Goal: Information Seeking & Learning: Check status

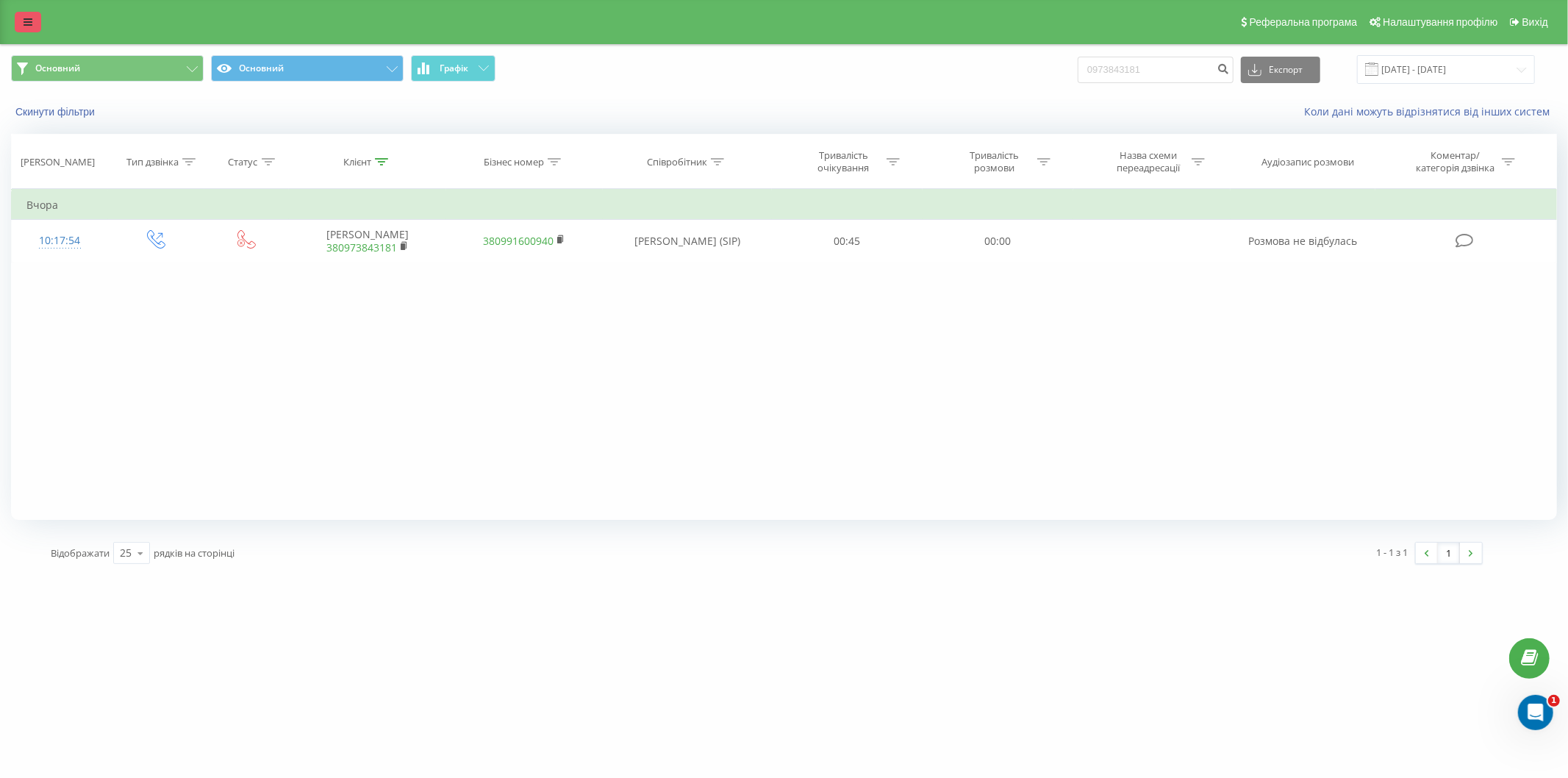
click at [38, 18] on link at bounding box center [28, 22] width 27 height 21
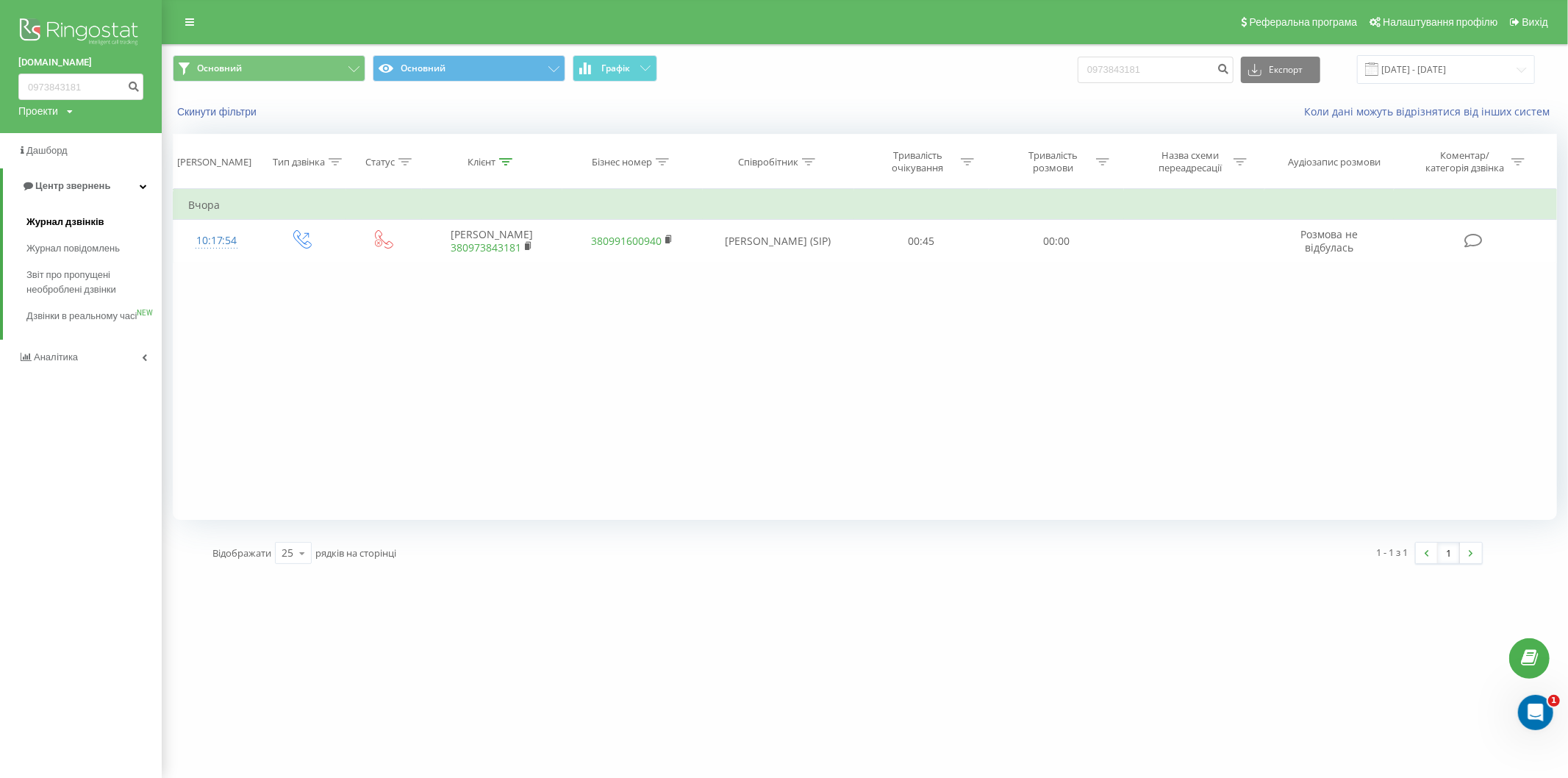
click at [72, 223] on span "Журнал дзвінків" at bounding box center [66, 222] width 78 height 15
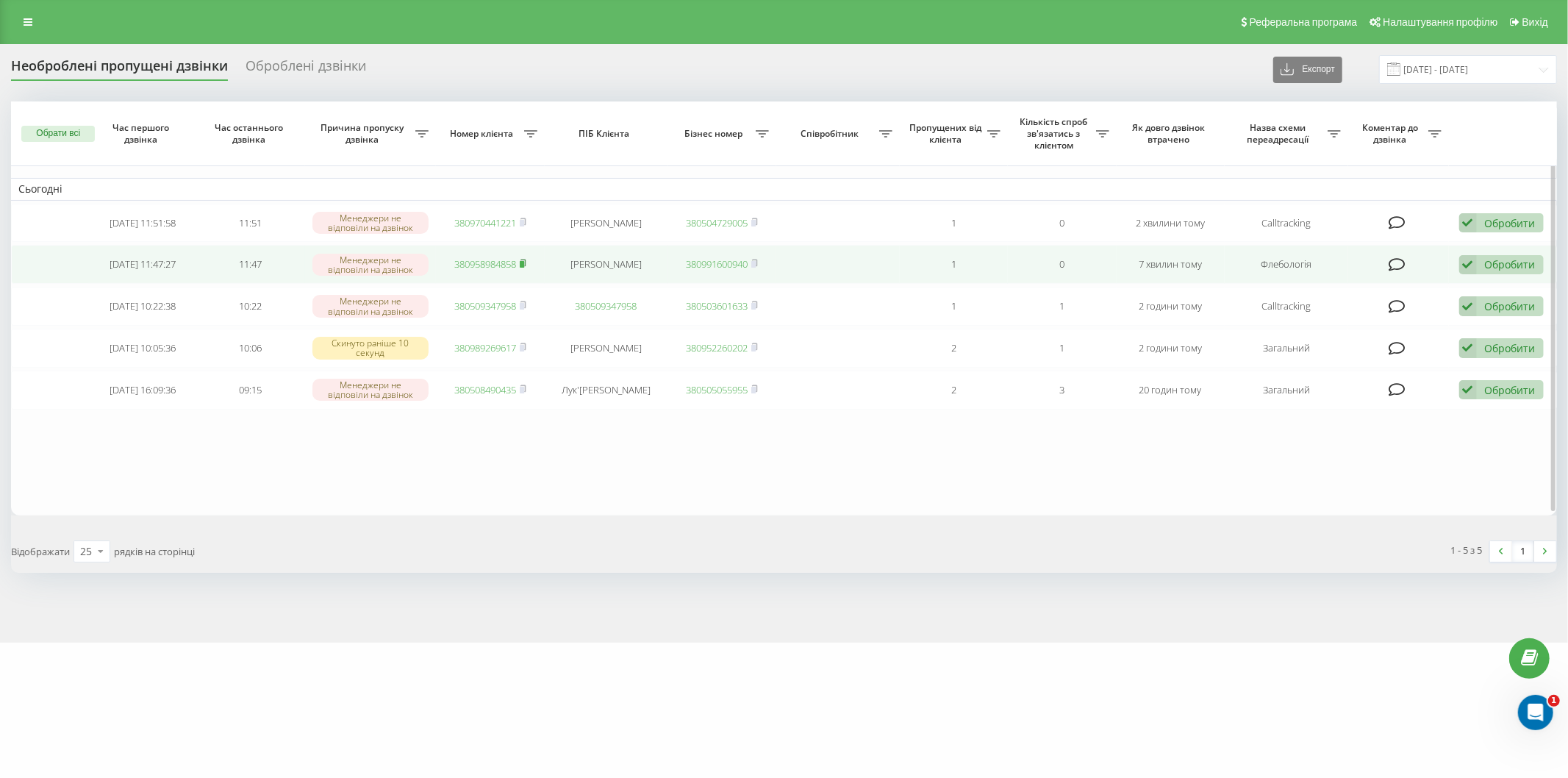
click at [524, 262] on rect at bounding box center [522, 264] width 4 height 7
click at [522, 257] on span at bounding box center [523, 264] width 7 height 13
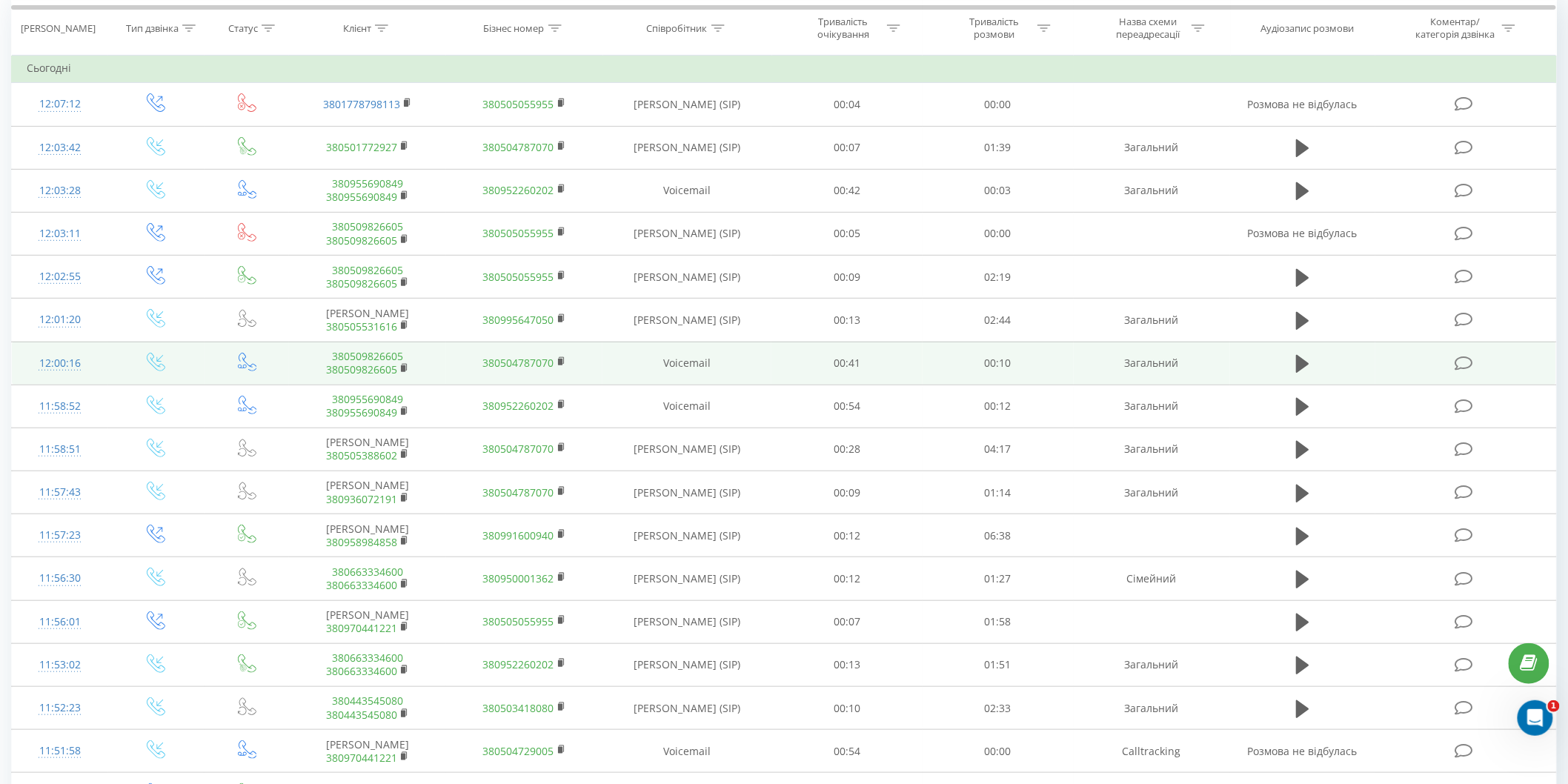
scroll to position [164, 0]
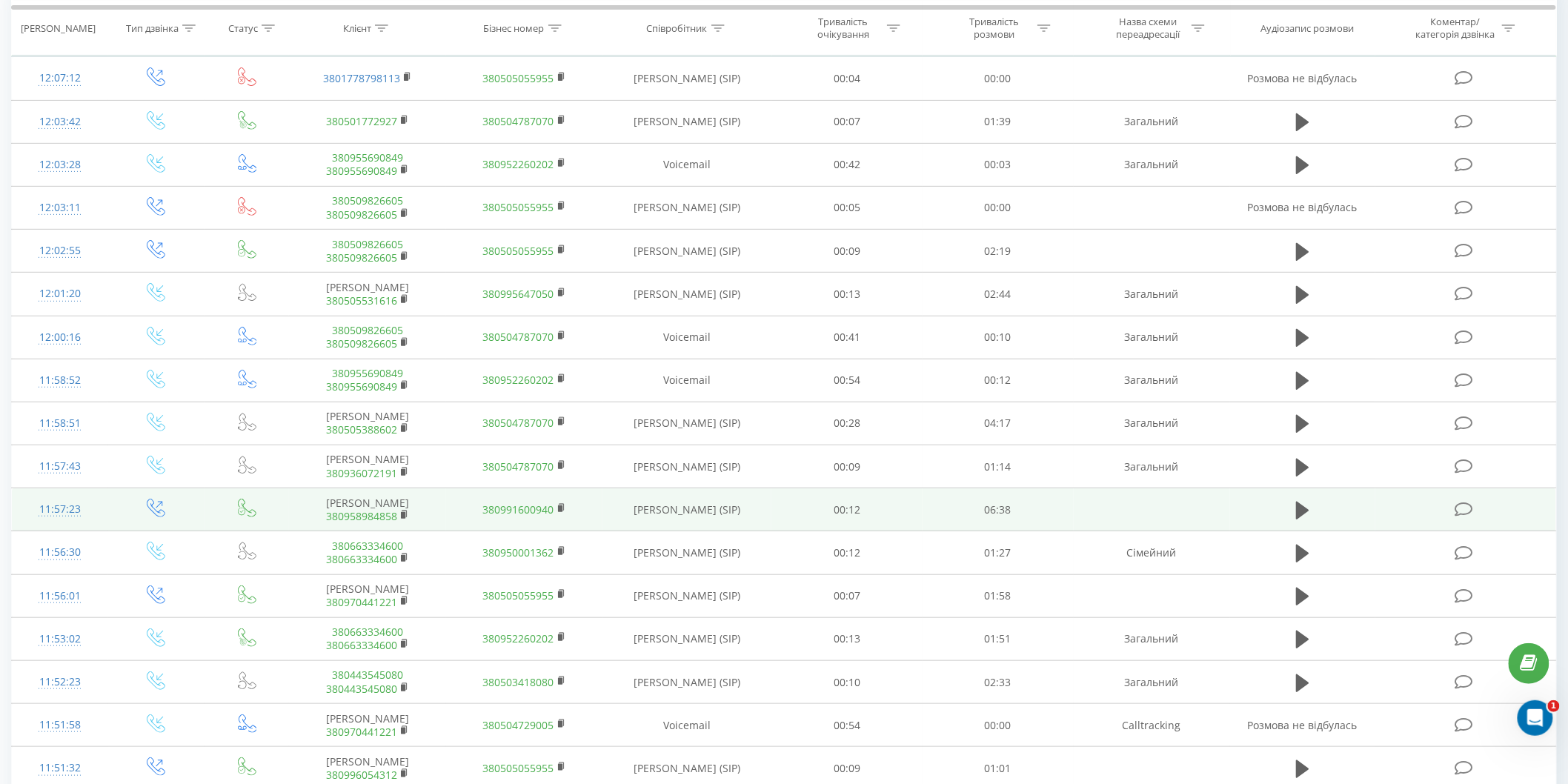
click at [1291, 515] on td at bounding box center [1303, 510] width 144 height 43
click at [1301, 519] on icon at bounding box center [1303, 511] width 13 height 18
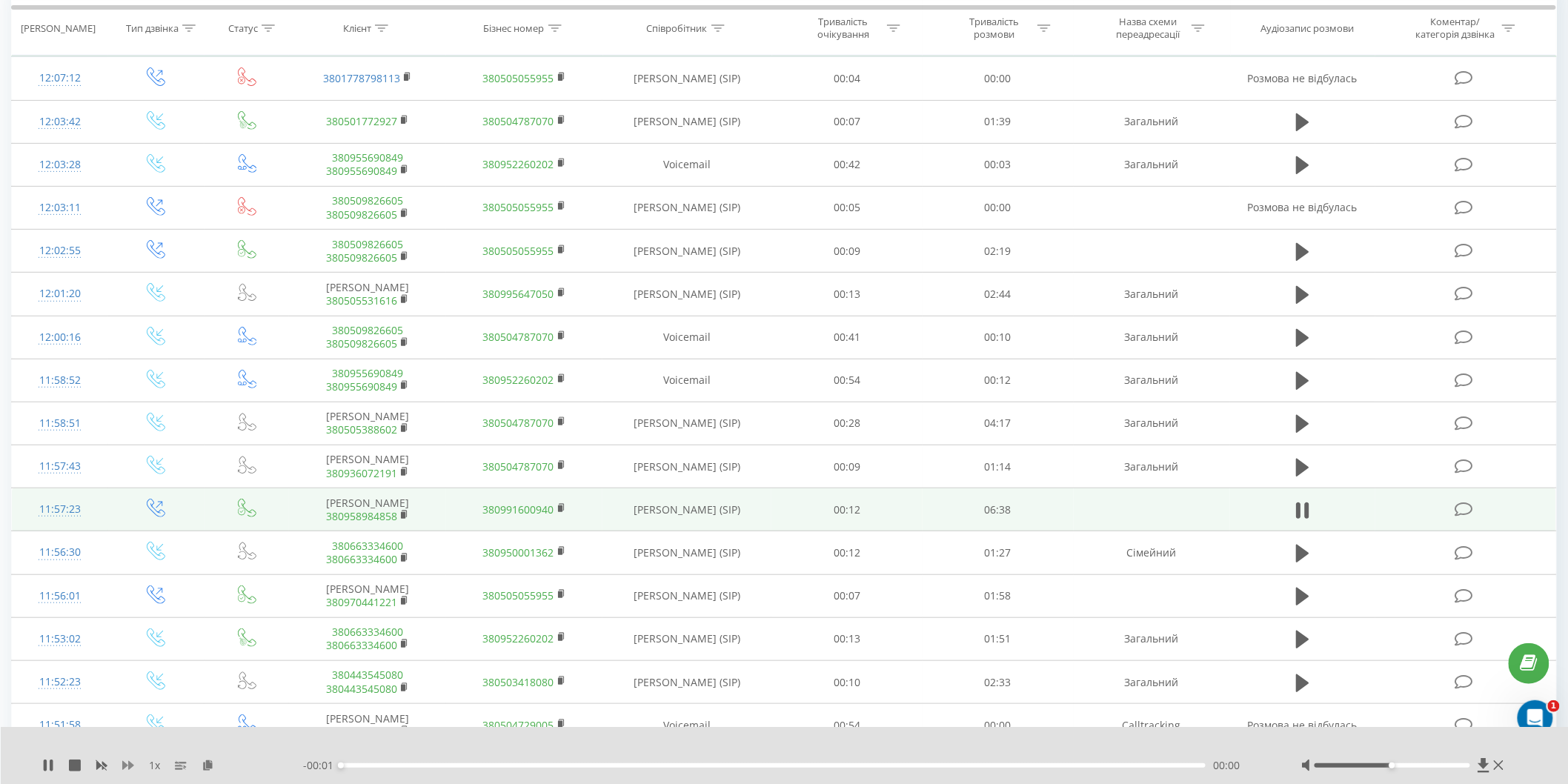
click at [129, 765] on icon at bounding box center [128, 765] width 12 height 9
click at [419, 762] on div "- 06:39 00:00 00:00" at bounding box center [784, 765] width 961 height 15
click at [419, 765] on div "00:00" at bounding box center [773, 765] width 865 height 4
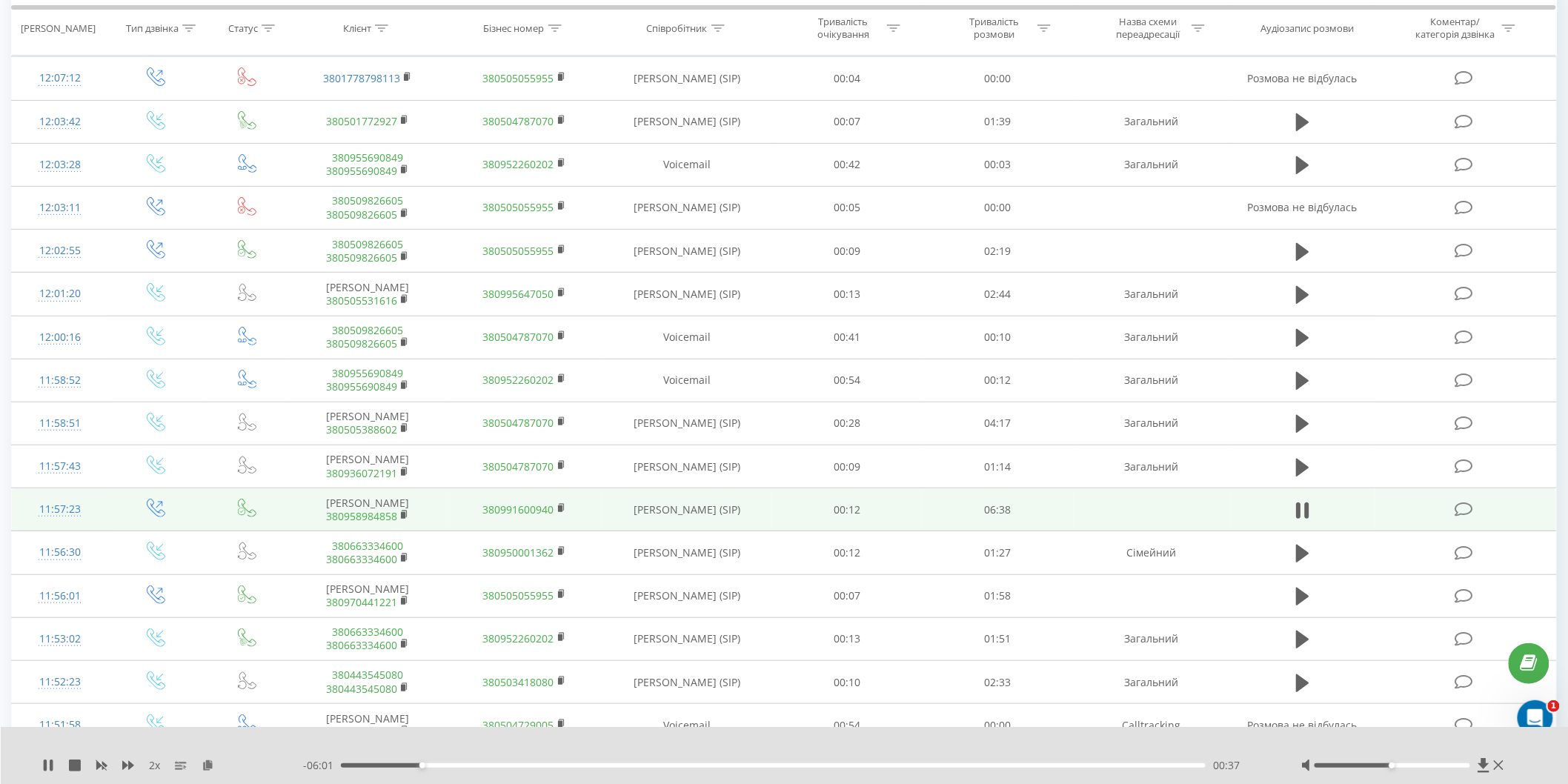
click at [438, 765] on div "00:37" at bounding box center [773, 765] width 865 height 4
click at [468, 764] on div "00:46" at bounding box center [773, 765] width 865 height 4
click at [538, 769] on div "- 05:40 00:58 00:58" at bounding box center [784, 765] width 961 height 15
click at [509, 765] on div "01:17" at bounding box center [773, 765] width 865 height 4
click at [458, 765] on div "01:22" at bounding box center [773, 765] width 865 height 4
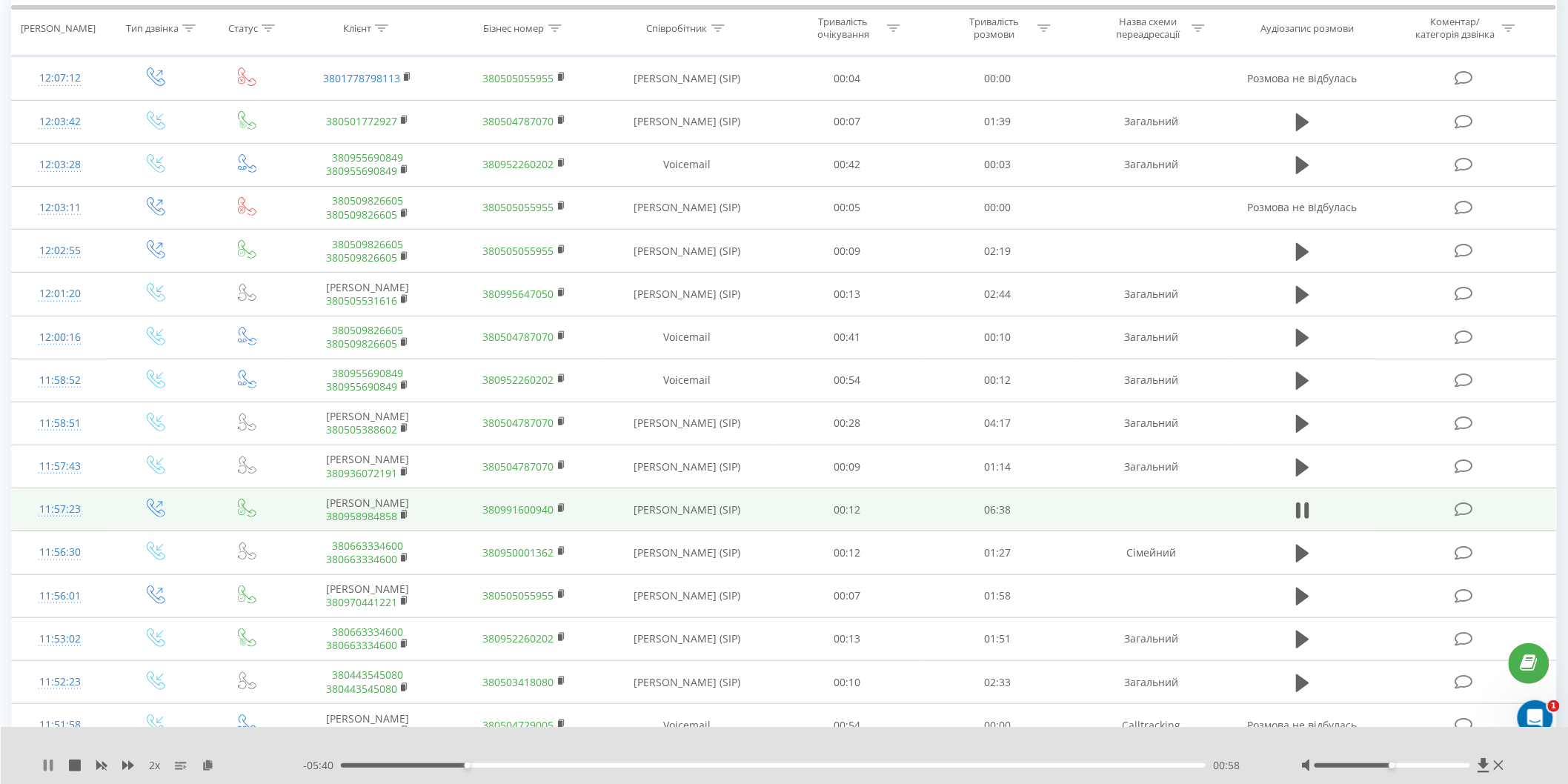
click at [52, 768] on icon at bounding box center [51, 765] width 3 height 12
click at [441, 766] on div "00:59" at bounding box center [773, 765] width 865 height 4
click at [39, 765] on div "2 x - 05:52 00:46 00:46" at bounding box center [784, 755] width 1568 height 57
click at [41, 765] on div "2 x - 05:52 00:46 00:46" at bounding box center [784, 755] width 1568 height 57
click at [42, 765] on icon at bounding box center [48, 765] width 12 height 12
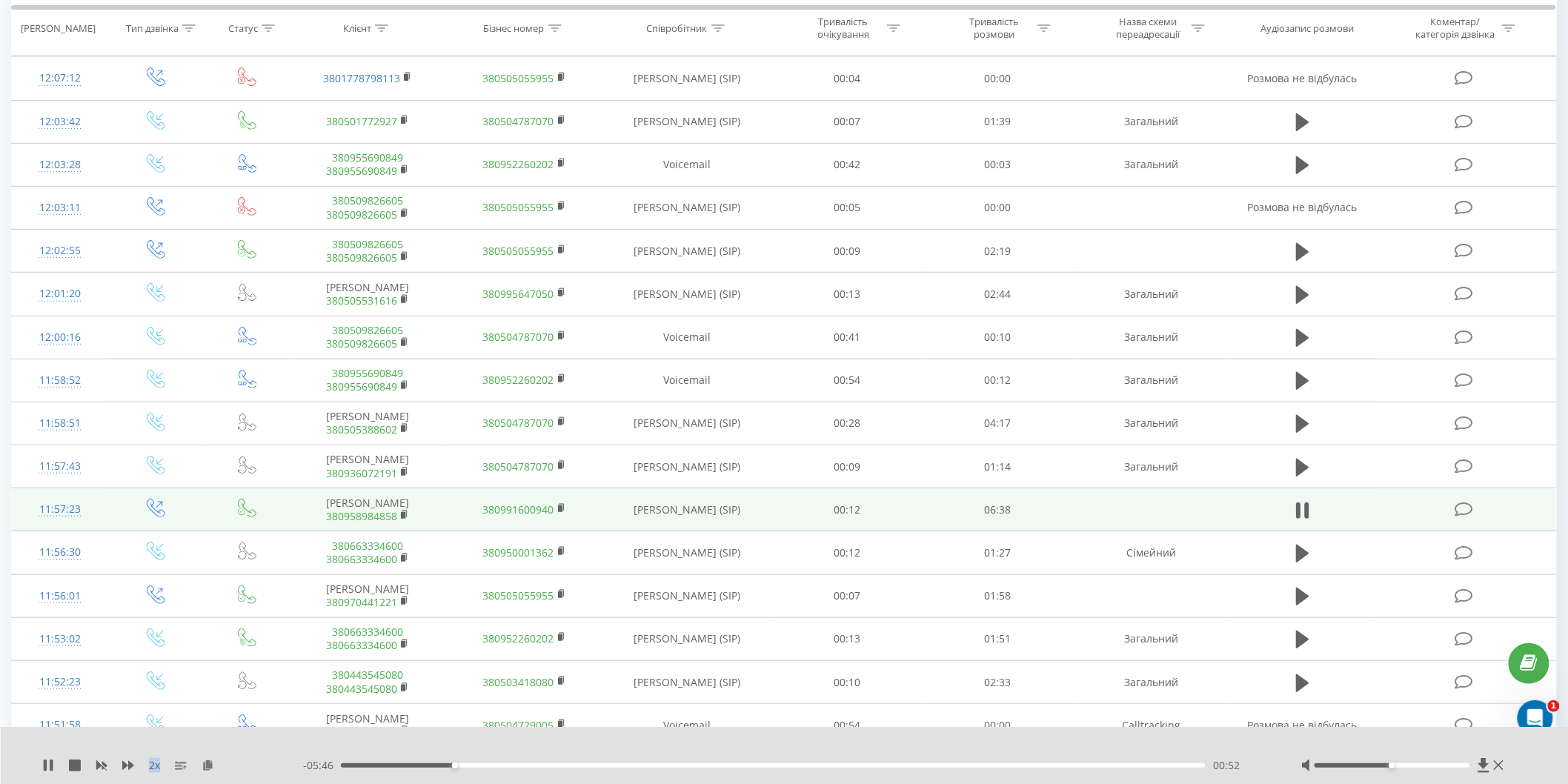
click at [426, 765] on div "00:52" at bounding box center [773, 765] width 865 height 4
click at [45, 762] on icon at bounding box center [45, 765] width 3 height 12
